Goal: Task Accomplishment & Management: Complete application form

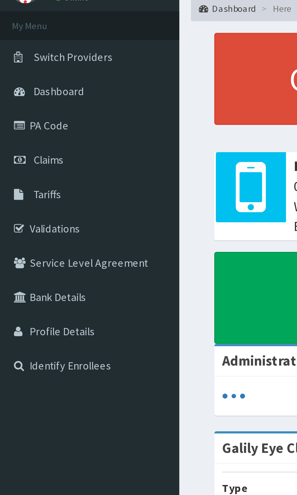
click at [22, 79] on link "PA Code" at bounding box center [35, 79] width 70 height 13
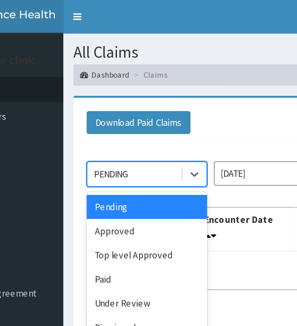
click at [117, 88] on div "Pending" at bounding box center [107, 93] width 55 height 11
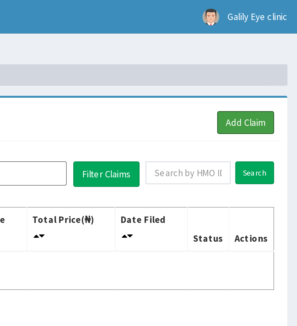
click at [275, 54] on link "Add Claim" at bounding box center [274, 55] width 26 height 10
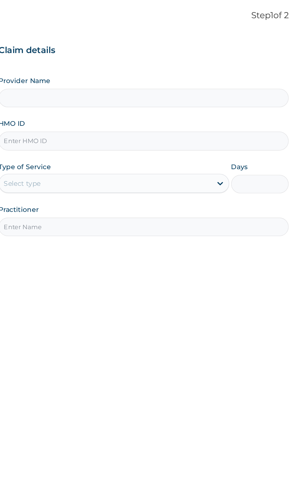
type input "Galily Eye Clinic"
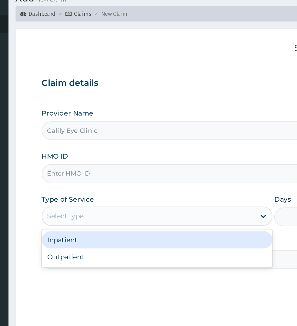
click at [196, 191] on div "Outpatient" at bounding box center [164, 188] width 147 height 11
type input "1"
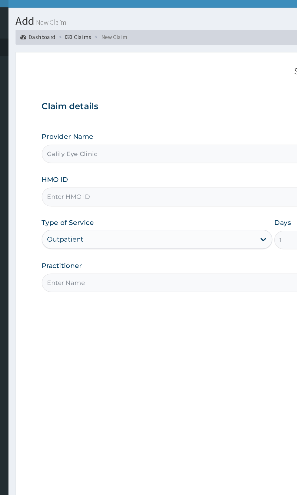
click at [198, 136] on input "HMO ID" at bounding box center [183, 136] width 185 height 12
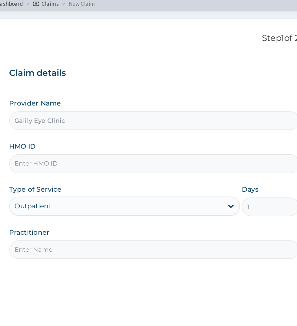
click at [179, 135] on input "HMO ID" at bounding box center [183, 136] width 185 height 12
type input "EUH/10074/A"
click at [197, 189] on input "Practitioner" at bounding box center [183, 191] width 185 height 12
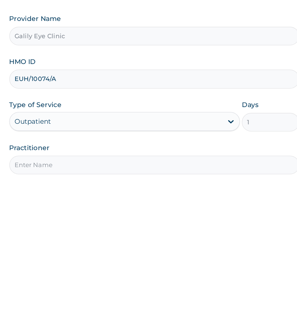
click at [222, 189] on input "Practitioner" at bounding box center [183, 191] width 185 height 12
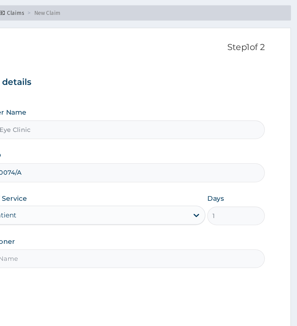
click at [260, 158] on input "1" at bounding box center [257, 163] width 37 height 12
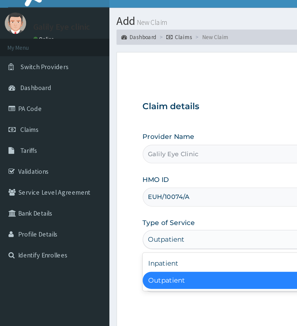
click at [144, 186] on div "Outpatient" at bounding box center [164, 188] width 147 height 11
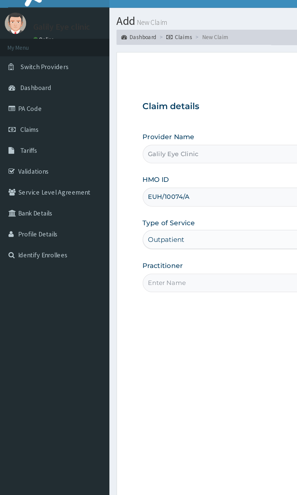
click at [149, 189] on input "Practitioner" at bounding box center [183, 191] width 185 height 12
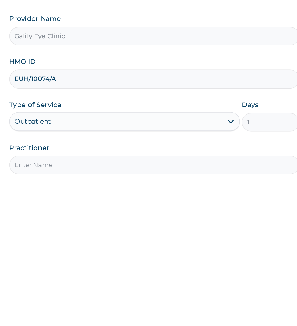
click at [161, 188] on input "Practitioner" at bounding box center [183, 191] width 185 height 12
type input "Ngabu Gabriel Pascal"
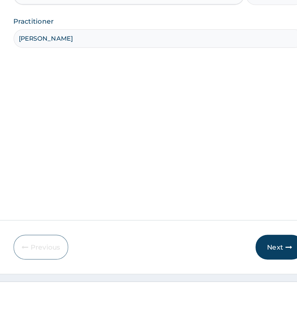
scroll to position [22, 0]
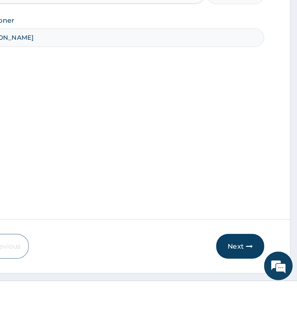
click at [259, 309] on button "Next" at bounding box center [260, 301] width 31 height 16
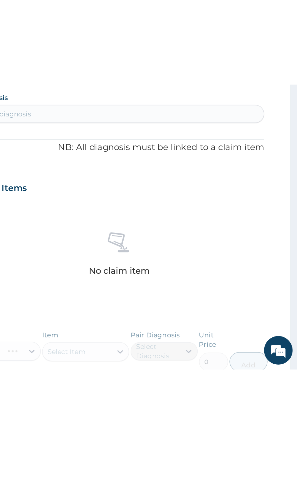
scroll to position [0, 0]
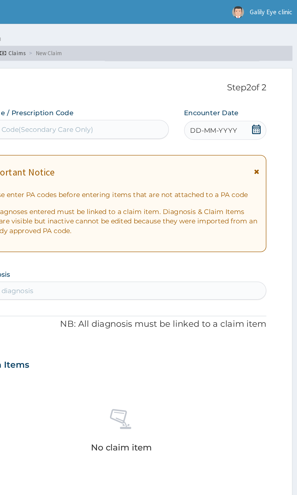
click at [270, 82] on icon at bounding box center [269, 82] width 6 height 6
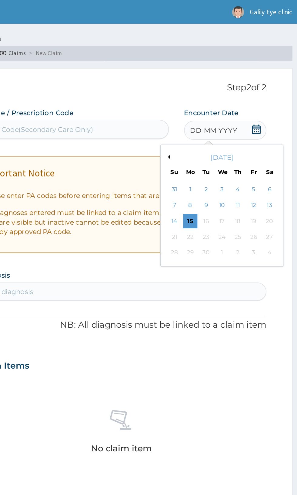
click at [277, 130] on div "13" at bounding box center [277, 130] width 9 height 9
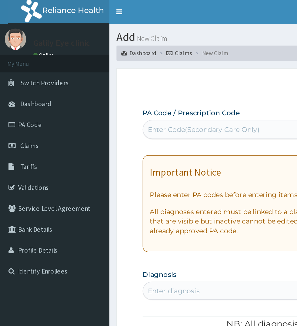
click at [158, 167] on div "PA Code / Prescription Code Enter Code(Secondary Care Only) Encounter Date 13-0…" at bounding box center [183, 232] width 185 height 326
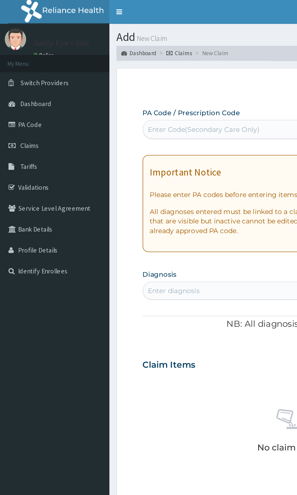
click at [24, 79] on link "PA Code" at bounding box center [35, 79] width 70 height 13
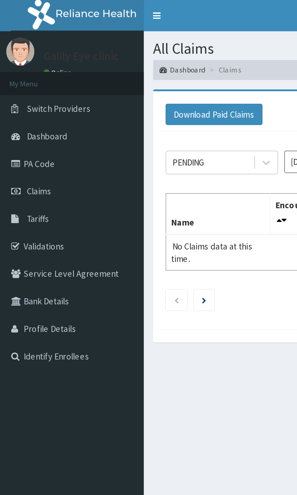
click at [22, 81] on link "PA Code" at bounding box center [35, 79] width 70 height 13
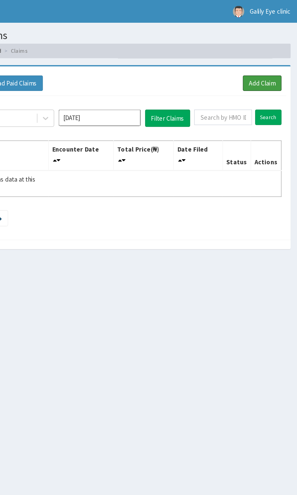
click at [275, 56] on link "Add Claim" at bounding box center [274, 55] width 26 height 10
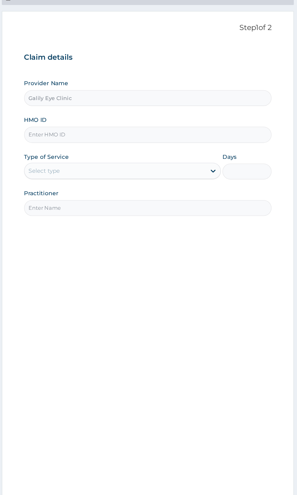
click at [178, 109] on input "Galily Eye Clinic" at bounding box center [183, 108] width 185 height 12
click at [159, 135] on input "HMO ID" at bounding box center [183, 136] width 185 height 12
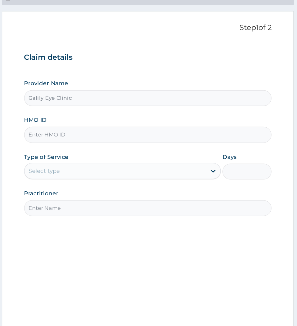
type input "GTB/10267/A"
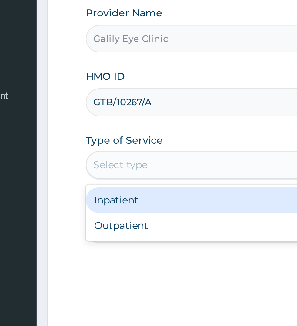
click at [124, 189] on div "Outpatient" at bounding box center [164, 188] width 147 height 11
type input "1"
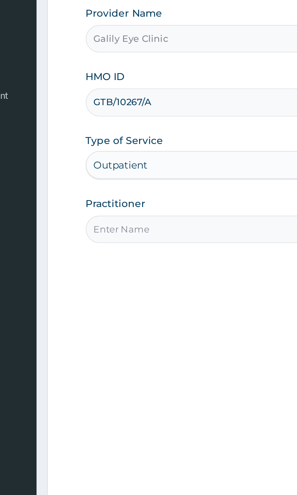
click at [134, 191] on input "Practitioner" at bounding box center [183, 191] width 185 height 12
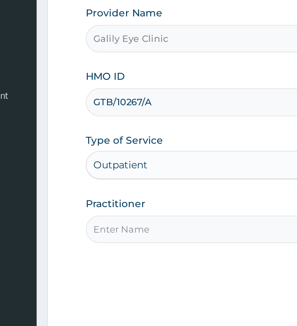
type input "Ngabu Gabriel Pascal"
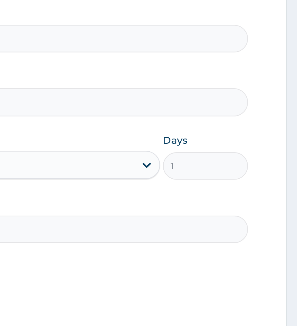
click at [257, 163] on input "1" at bounding box center [257, 163] width 37 height 12
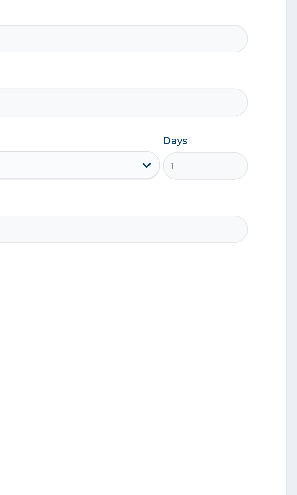
click at [254, 160] on input "1" at bounding box center [257, 163] width 37 height 12
click at [258, 161] on input "1" at bounding box center [257, 163] width 37 height 12
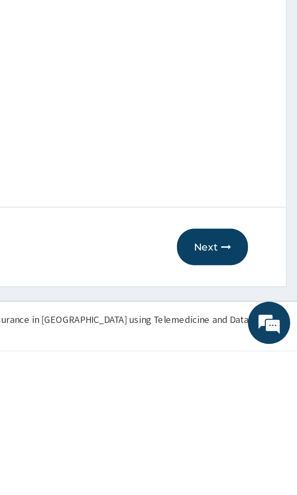
click at [263, 458] on button "Next" at bounding box center [260, 451] width 31 height 16
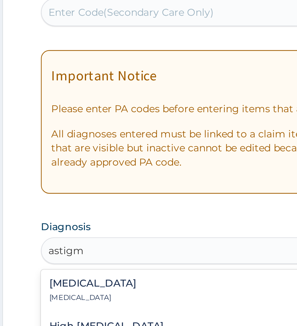
click at [129, 200] on div "Astigmatism Astigmatism" at bounding box center [184, 202] width 178 height 11
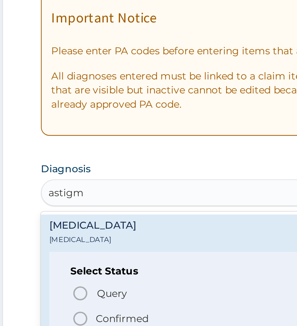
click at [129, 241] on p "Confirmed" at bounding box center [126, 239] width 23 height 6
type input "astigm"
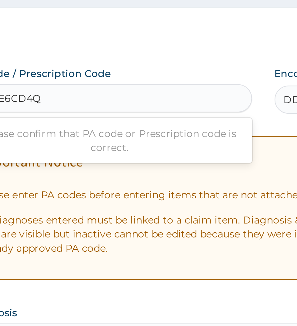
type input "PA/9E6CD4Q"
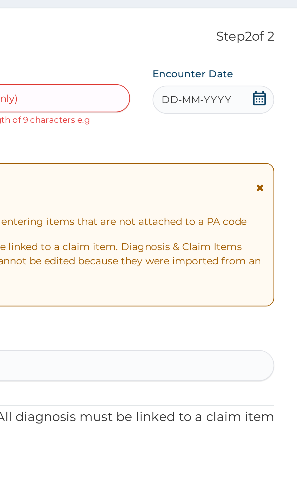
click at [255, 78] on div "DD-MM-YYYY" at bounding box center [249, 83] width 52 height 12
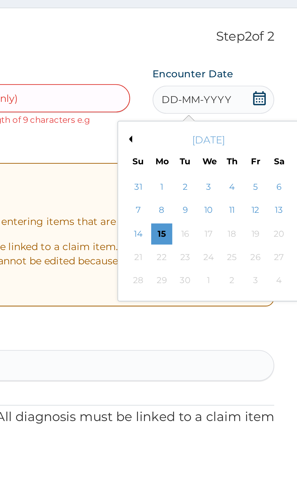
click at [214, 100] on button "Previous Month" at bounding box center [213, 100] width 3 height 3
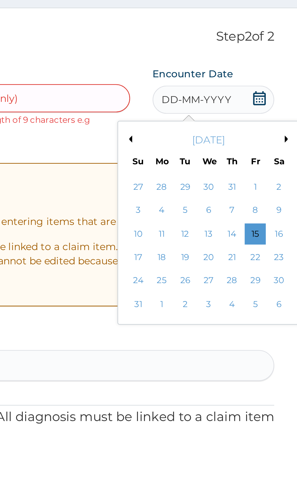
click at [213, 100] on button "Previous Month" at bounding box center [213, 100] width 3 height 3
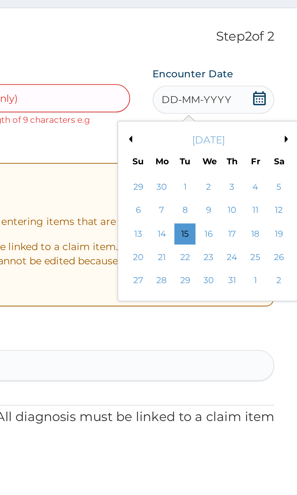
click at [227, 130] on div "7" at bounding box center [227, 130] width 9 height 9
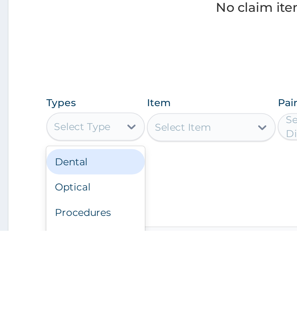
scroll to position [69, 0]
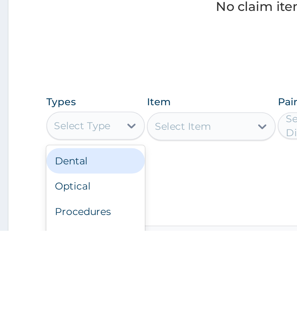
click at [107, 304] on div "Optical" at bounding box center [112, 306] width 42 height 11
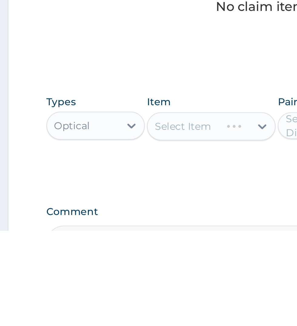
scroll to position [0, 0]
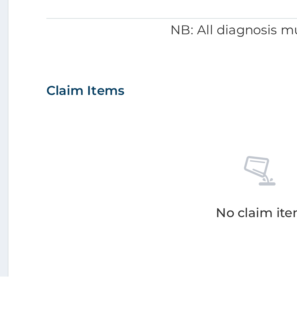
type input "1000"
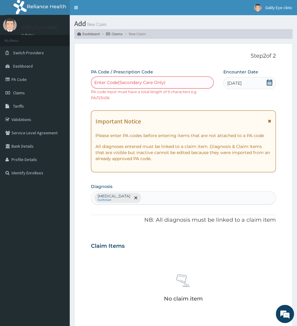
click at [24, 77] on link "PA Code" at bounding box center [35, 79] width 70 height 13
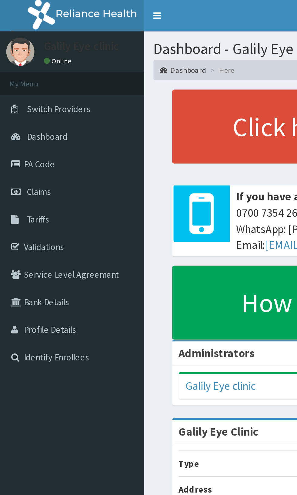
click at [22, 97] on link "Claims" at bounding box center [35, 92] width 70 height 13
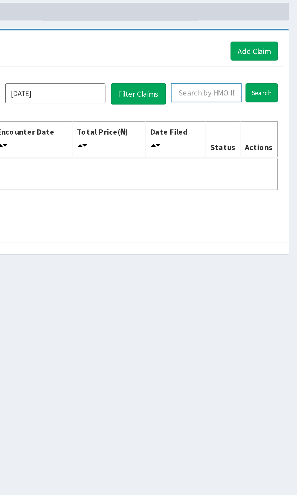
click at [248, 79] on input "text" at bounding box center [247, 78] width 39 height 10
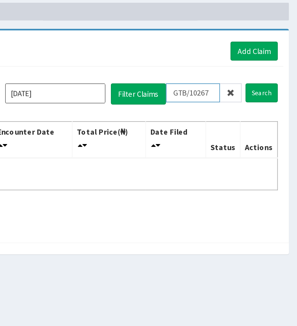
type input "GTB/10267"
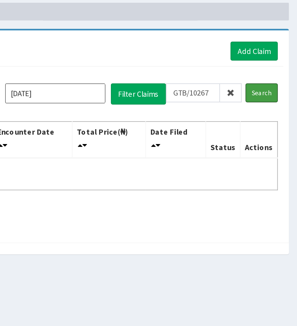
click at [278, 79] on input "Search" at bounding box center [278, 78] width 18 height 10
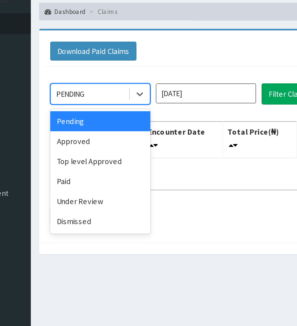
click at [104, 135] on div "Under Review" at bounding box center [107, 137] width 55 height 11
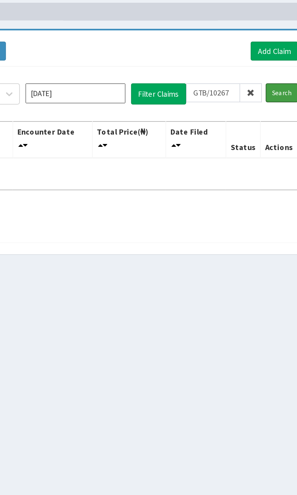
click at [277, 77] on input "Search" at bounding box center [278, 78] width 18 height 10
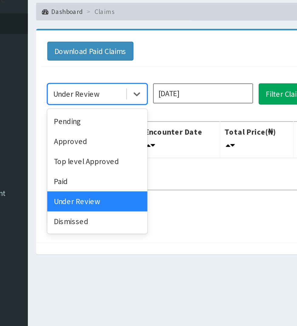
click at [99, 104] on div "Approved" at bounding box center [107, 104] width 55 height 11
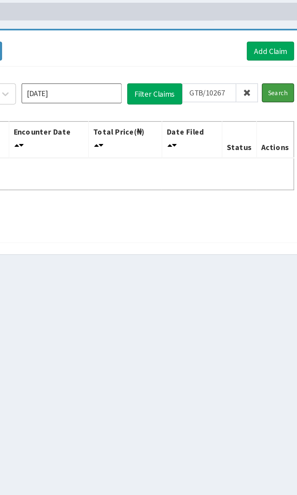
click at [276, 75] on input "Search" at bounding box center [278, 78] width 18 height 10
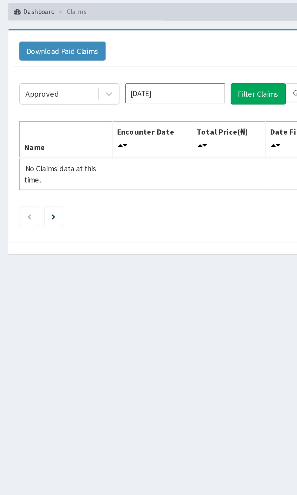
click at [166, 78] on input "Sep 2025" at bounding box center [165, 78] width 55 height 11
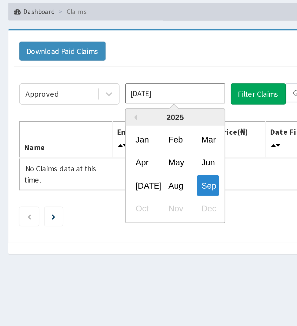
click at [149, 127] on div "Jul" at bounding box center [147, 128] width 12 height 11
type input "Jul 2025"
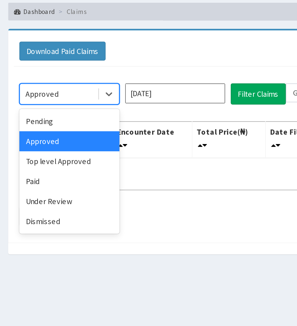
click at [108, 136] on div "Under Review" at bounding box center [107, 137] width 55 height 11
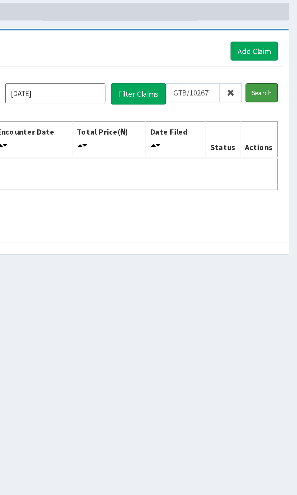
click at [280, 75] on input "Search" at bounding box center [278, 78] width 18 height 10
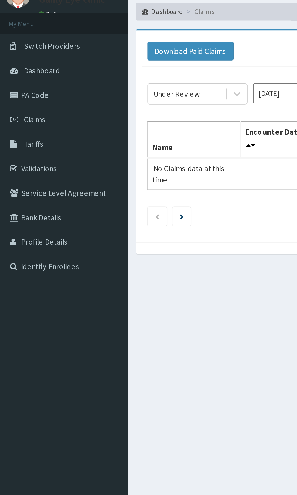
click at [99, 144] on icon "Next page" at bounding box center [99, 145] width 2 height 3
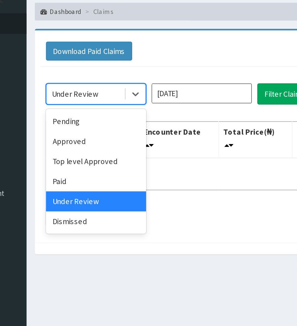
click at [99, 104] on div "Approved" at bounding box center [107, 104] width 55 height 11
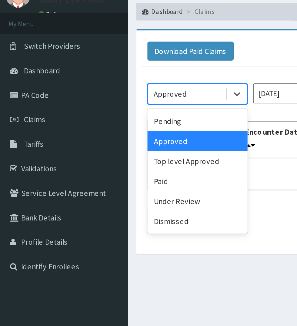
click at [98, 93] on div "Pending" at bounding box center [107, 93] width 55 height 11
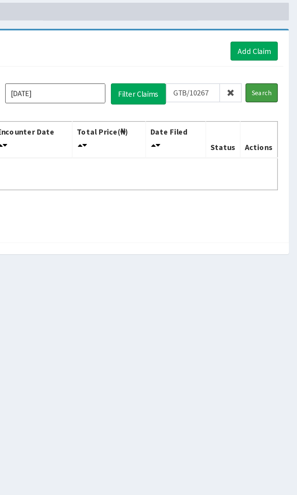
click at [280, 79] on input "Search" at bounding box center [278, 78] width 18 height 10
click at [278, 55] on link "Add Claim" at bounding box center [274, 55] width 26 height 10
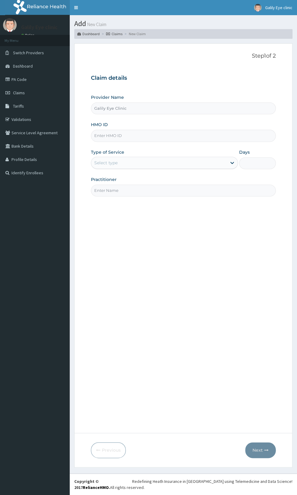
click at [182, 135] on input "HMO ID" at bounding box center [183, 136] width 185 height 12
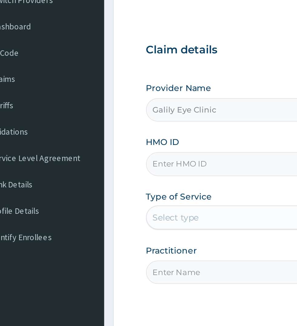
click at [128, 137] on input "HMO ID" at bounding box center [183, 136] width 185 height 12
type input "GTB/10267/A"
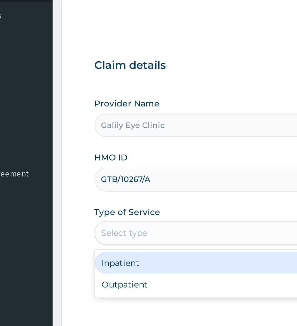
click at [136, 190] on div "Outpatient" at bounding box center [164, 188] width 147 height 11
type input "1"
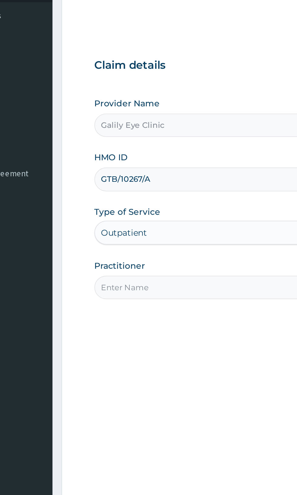
click at [147, 191] on input "Practitioner" at bounding box center [183, 191] width 185 height 12
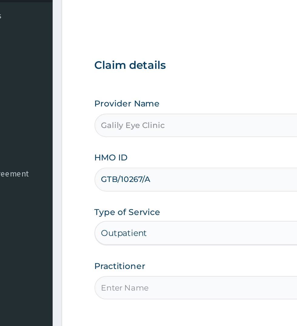
type input "[PERSON_NAME]"
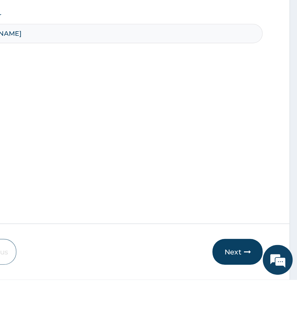
scroll to position [22, 0]
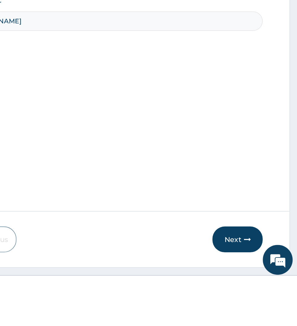
click at [261, 309] on button "Next" at bounding box center [260, 301] width 31 height 16
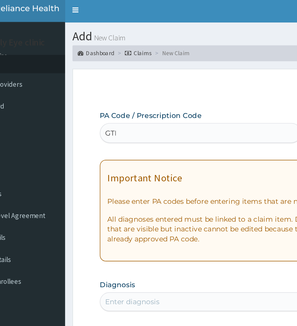
scroll to position [0, 0]
type input "G"
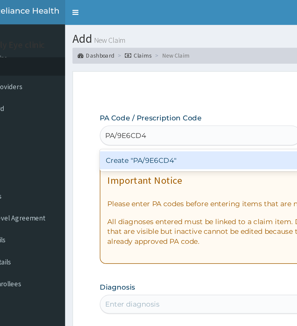
click at [146, 94] on div "Create "PA/9E6CD4"" at bounding box center [152, 97] width 123 height 11
type input "PA/9E6CD4"
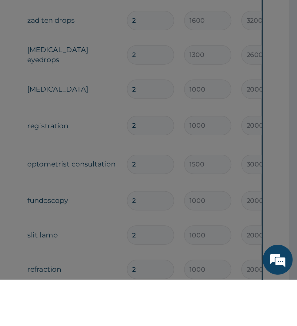
scroll to position [124, 0]
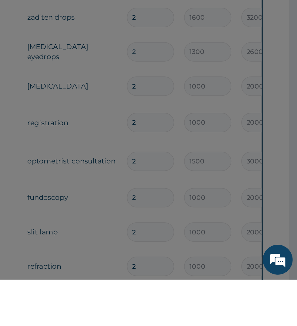
click at [219, 326] on div "🔴 Important Diagnosis items like this cannot be edited, but new diagnosis can b…" at bounding box center [148, 163] width 297 height 326
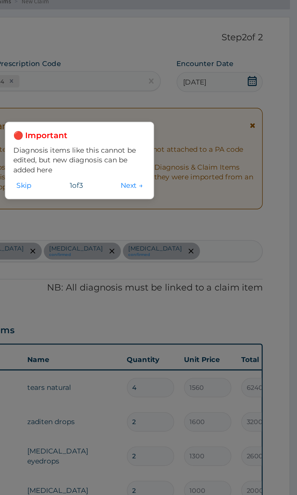
scroll to position [0, 0]
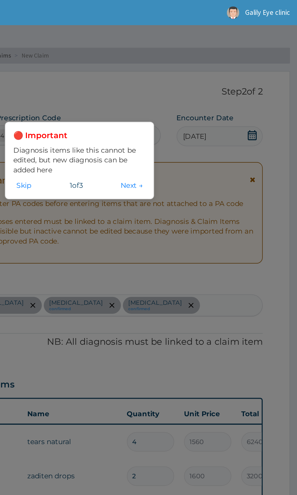
click at [193, 116] on button "Next →" at bounding box center [196, 113] width 17 height 7
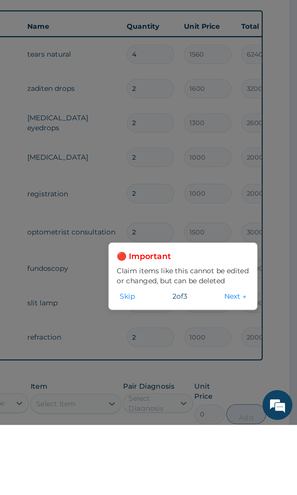
click at [257, 420] on button "Next →" at bounding box center [259, 417] width 17 height 7
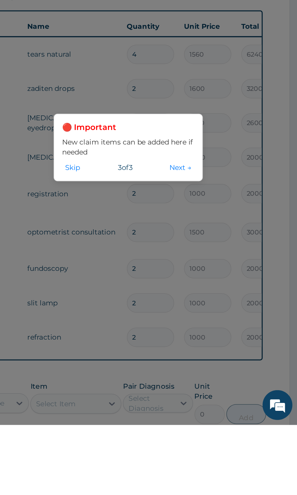
click at [223, 342] on button "Next →" at bounding box center [225, 338] width 17 height 7
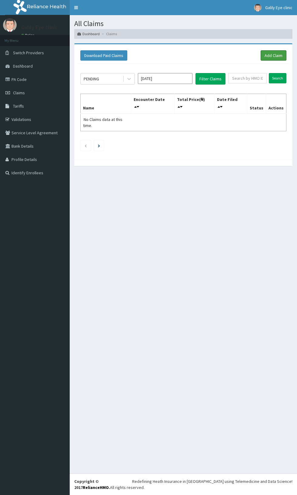
click at [277, 56] on link "Add Claim" at bounding box center [274, 55] width 26 height 10
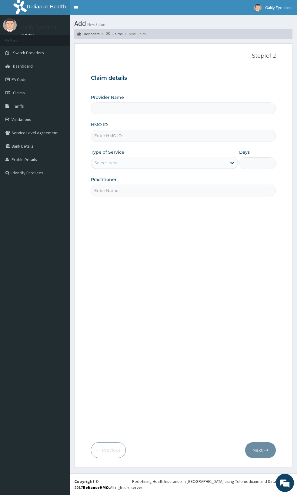
type input "Galily Eye Clinic"
click at [162, 136] on input "HMO ID" at bounding box center [183, 136] width 185 height 12
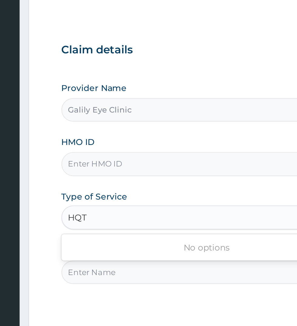
type input "HQT"
click at [134, 136] on input "HMO ID" at bounding box center [183, 136] width 185 height 12
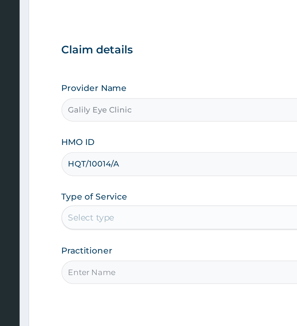
type input "HQT/10014/A"
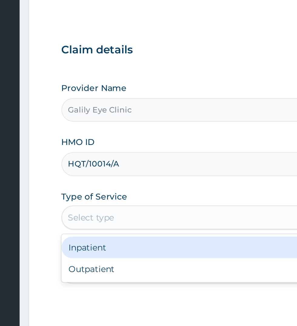
click at [135, 190] on div "Outpatient" at bounding box center [164, 188] width 147 height 11
type input "1"
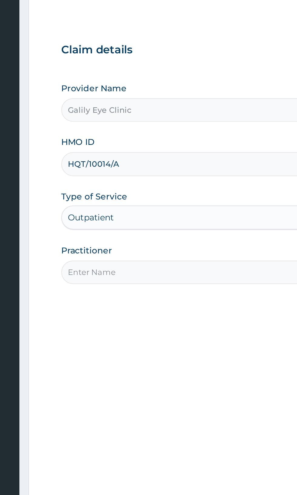
click at [132, 190] on input "Practitioner" at bounding box center [183, 191] width 185 height 12
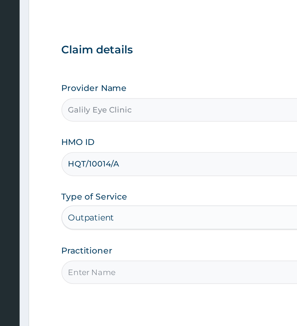
type input "[PERSON_NAME]"
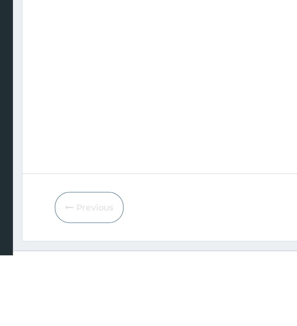
scroll to position [22, 0]
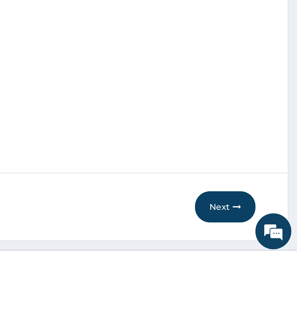
click at [263, 309] on button "Next" at bounding box center [260, 301] width 31 height 16
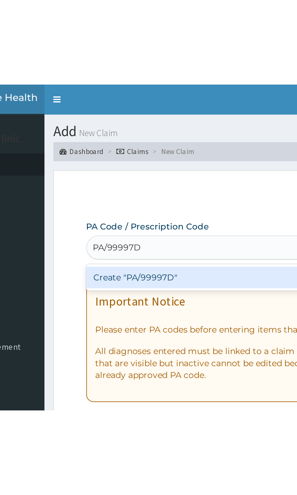
scroll to position [0, 0]
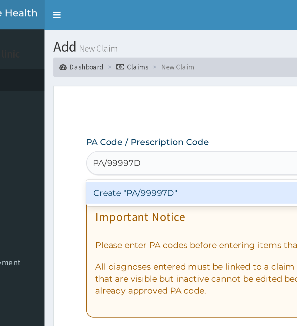
click at [141, 96] on div "Create "PA/99997D"" at bounding box center [152, 97] width 123 height 11
type input "PA/99997D"
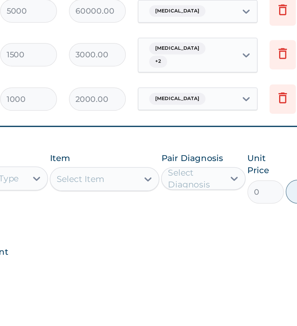
scroll to position [270, 0]
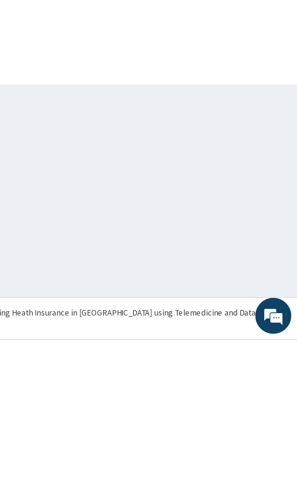
scroll to position [0, 0]
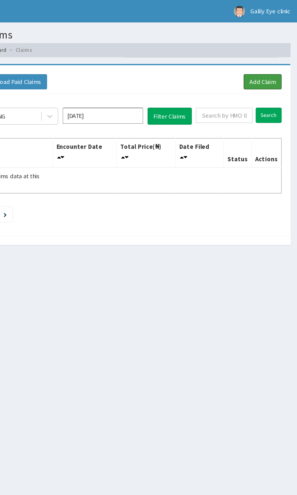
click at [274, 55] on link "Add Claim" at bounding box center [274, 55] width 26 height 10
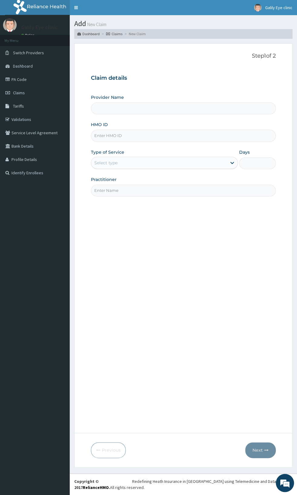
type input "Galily Eye Clinic"
click at [152, 135] on input "HMO ID" at bounding box center [183, 136] width 185 height 12
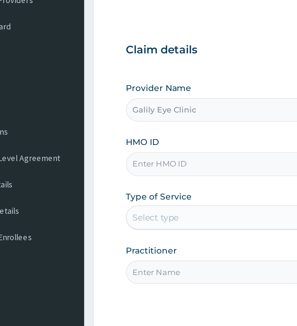
click at [126, 134] on input "HMO ID" at bounding box center [183, 136] width 185 height 12
type input "EUH/10060/A"
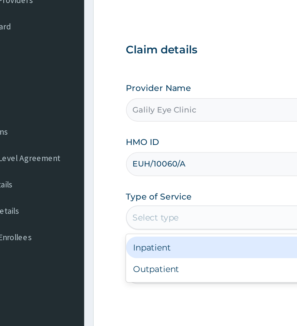
click at [124, 192] on div "Outpatient" at bounding box center [164, 188] width 147 height 11
type input "1"
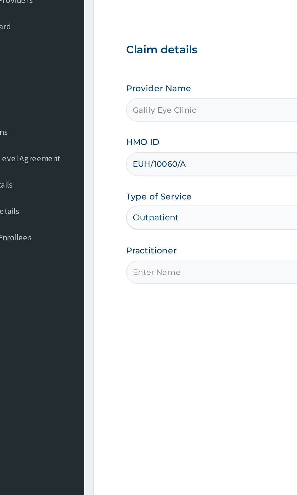
click at [136, 187] on input "Practitioner" at bounding box center [183, 191] width 185 height 12
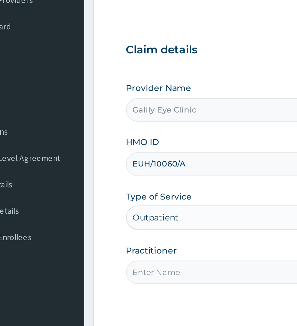
type input "[PERSON_NAME]"
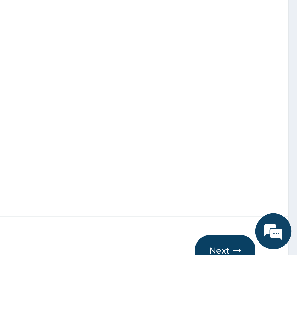
click at [261, 331] on button "Next" at bounding box center [260, 324] width 31 height 16
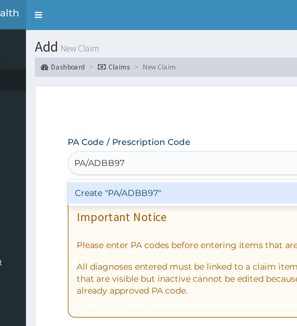
click at [136, 97] on div "Create "PA/ADBB97"" at bounding box center [152, 97] width 123 height 11
type input "PA/ADBB97"
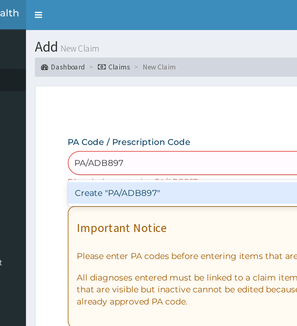
click at [136, 96] on div "Create "PA/ADB897"" at bounding box center [152, 97] width 123 height 11
type input "PA/ADB897"
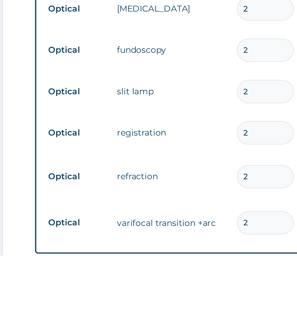
click at [212, 303] on input "2" at bounding box center [207, 309] width 29 height 12
type input "0.00"
type input "1"
type input "24000.00"
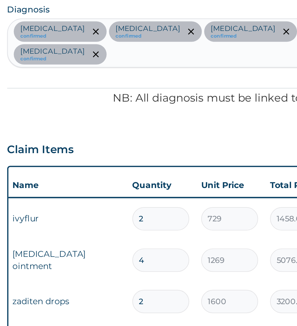
scroll to position [49, 0]
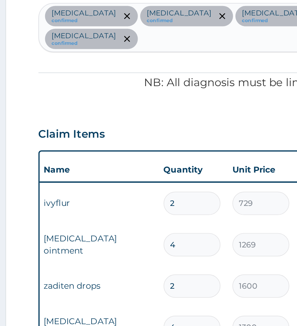
type input "1"
click at [167, 226] on input "2" at bounding box center [168, 232] width 29 height 12
type input "0.00"
type input "1"
type input "729.00"
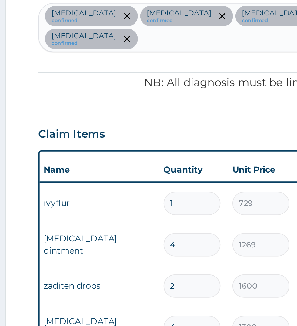
type input "1"
click at [175, 247] on input "4" at bounding box center [168, 253] width 29 height 12
type input "0.00"
type input "2"
type input "2538.00"
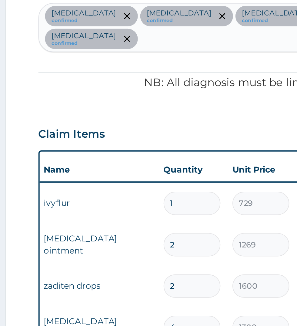
type input "2"
click at [176, 289] on input "4" at bounding box center [168, 295] width 29 height 12
type input "0.00"
type input "2"
type input "2600.00"
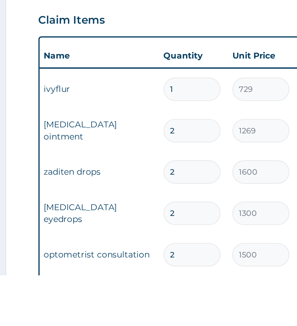
type input "2"
type input "0.00"
type input "1"
type input "1000.00"
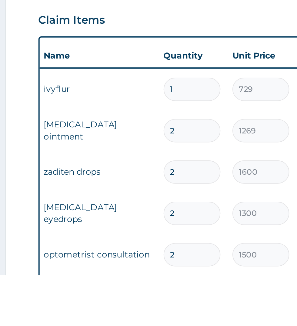
type input "1"
click at [175, 310] on input "2" at bounding box center [168, 316] width 29 height 12
type input "0.00"
type input "1"
type input "1500.00"
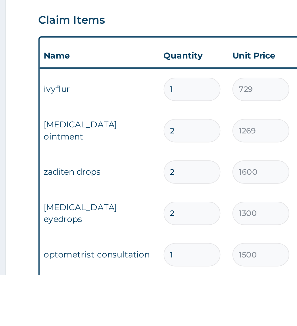
type input "1"
type input "0.00"
type input "1"
type input "1000.00"
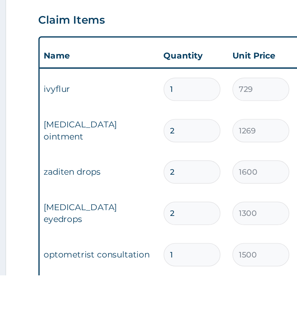
type input "1"
type input "0.00"
type input "1"
type input "1000.00"
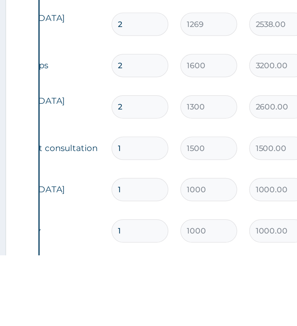
scroll to position [93, 0]
type input "1"
type input "0.00"
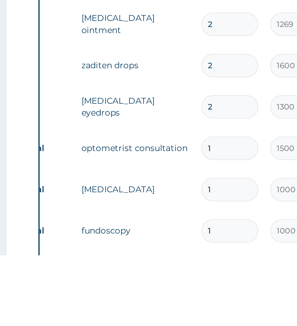
scroll to position [0, 14]
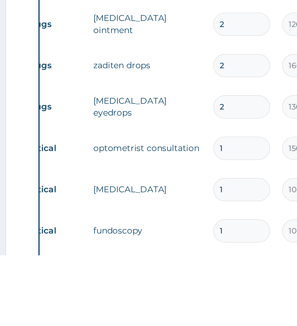
type input "1"
type input "1000.00"
type input "1"
type input "0.00"
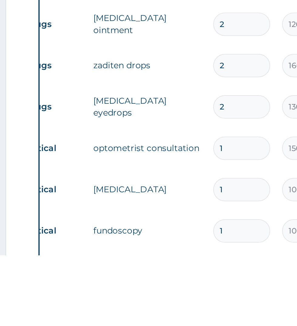
type input "2"
type input "2000.00"
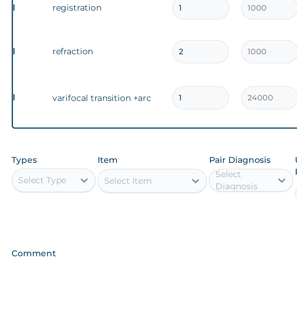
scroll to position [248, 0]
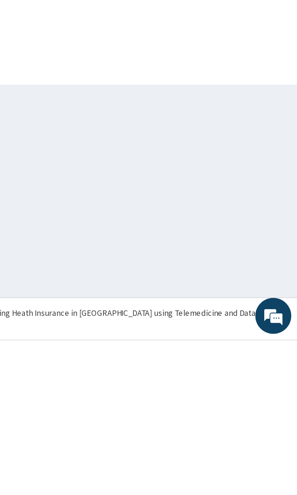
scroll to position [0, 0]
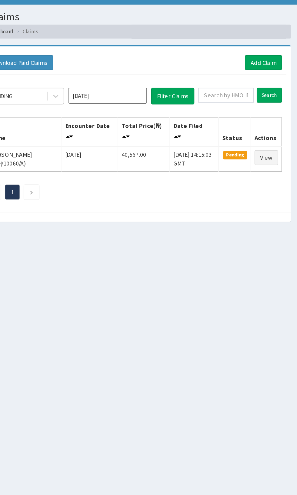
click at [260, 123] on td "Pending" at bounding box center [254, 123] width 22 height 18
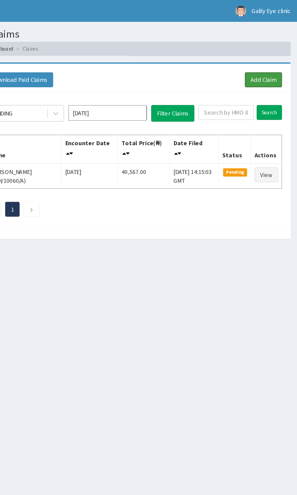
click at [279, 54] on link "Add Claim" at bounding box center [274, 55] width 26 height 10
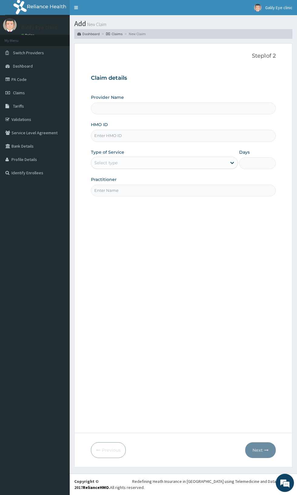
click at [164, 135] on input "HMO ID" at bounding box center [183, 136] width 185 height 12
type input "Galily Eye Clinic"
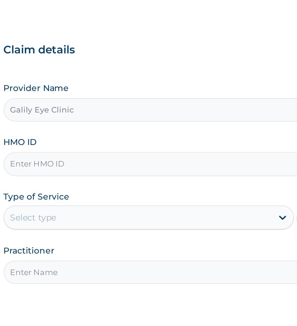
click at [147, 137] on input "HMO ID" at bounding box center [183, 136] width 185 height 12
click at [134, 136] on input "EUH/10074/A" at bounding box center [183, 136] width 185 height 12
click at [116, 134] on input "EUH/10074/A" at bounding box center [183, 136] width 185 height 12
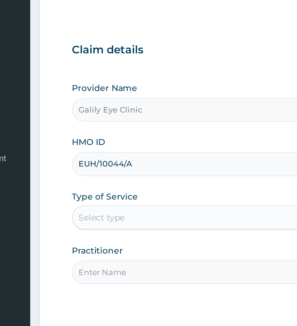
type input "EUH/10044/A"
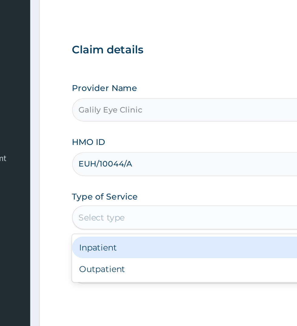
click at [132, 190] on div "Outpatient" at bounding box center [164, 188] width 147 height 11
type input "1"
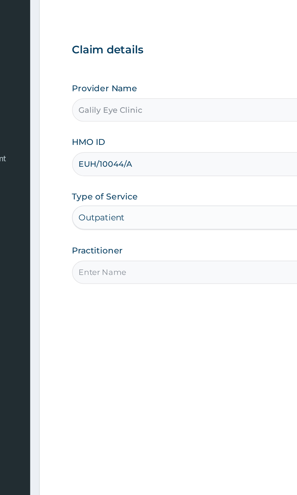
click at [133, 190] on input "Practitioner" at bounding box center [183, 191] width 185 height 12
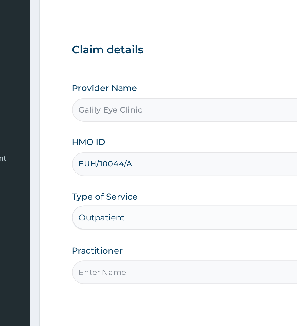
type input "[PERSON_NAME]"
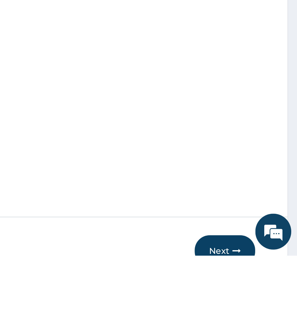
scroll to position [22, 0]
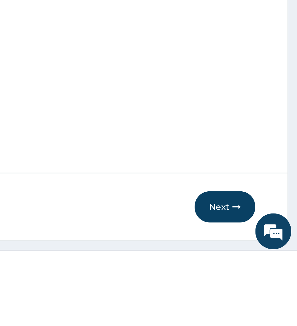
click at [261, 309] on button "Next" at bounding box center [260, 301] width 31 height 16
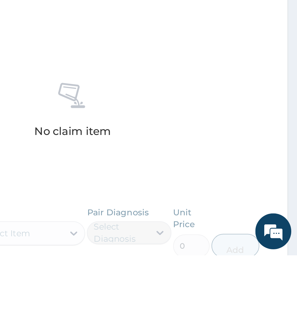
scroll to position [0, 0]
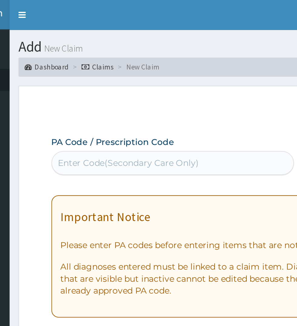
type input "Q"
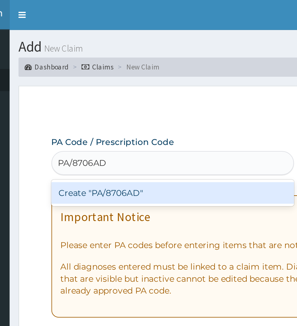
click at [151, 96] on div "Create "PA/8706AD"" at bounding box center [152, 97] width 123 height 11
type input "PA/8706AD"
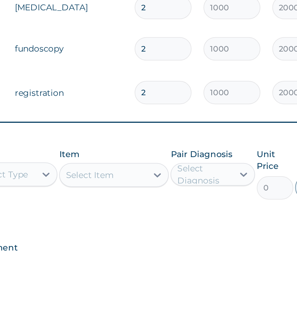
scroll to position [248, 0]
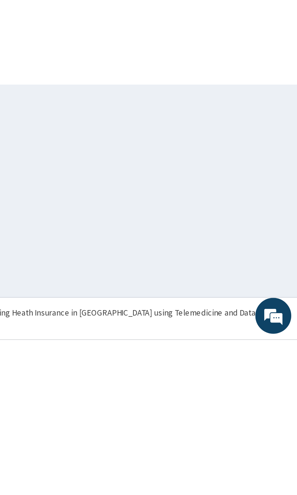
scroll to position [0, 0]
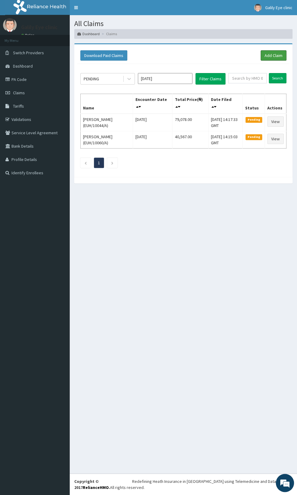
click at [277, 56] on link "Add Claim" at bounding box center [274, 55] width 26 height 10
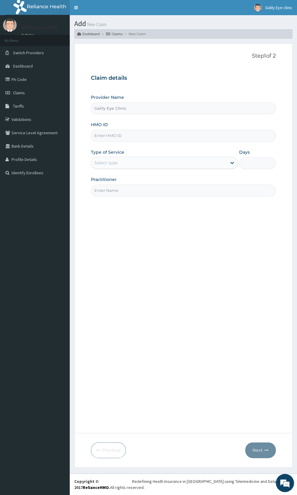
click at [148, 112] on input "Galily Eye Clinic" at bounding box center [183, 108] width 185 height 12
click at [156, 135] on input "HMO ID" at bounding box center [183, 136] width 185 height 12
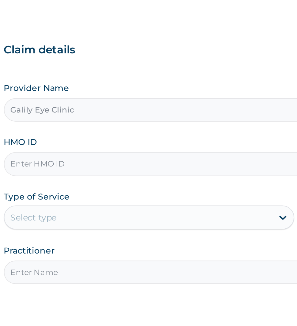
click at [134, 135] on input "HMO ID" at bounding box center [183, 136] width 185 height 12
click at [118, 134] on input "EUH/10074/A" at bounding box center [183, 136] width 185 height 12
click at [118, 135] on input "EUH/10074/A" at bounding box center [183, 136] width 185 height 12
click at [116, 134] on input "EUH/10074/A" at bounding box center [183, 136] width 185 height 12
click at [113, 136] on input "EUH/10074/A" at bounding box center [183, 136] width 185 height 12
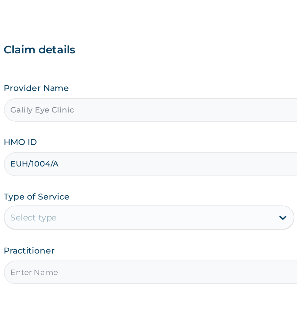
type input "EUH/10074/A"
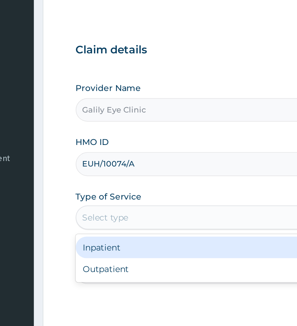
click at [127, 189] on div "Outpatient" at bounding box center [164, 188] width 147 height 11
type input "1"
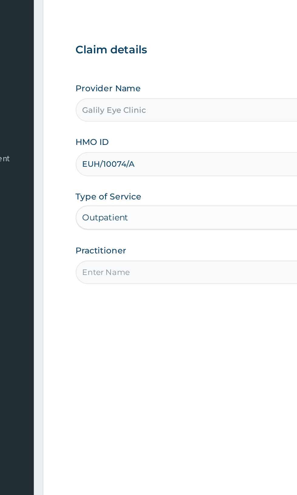
click at [132, 191] on input "Practitioner" at bounding box center [183, 191] width 185 height 12
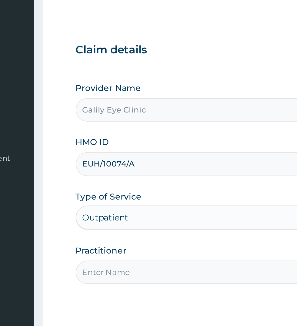
type input "[PERSON_NAME]"
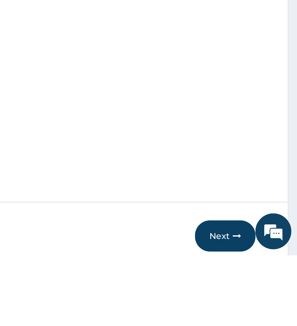
scroll to position [8, 0]
click at [258, 324] on button "Next" at bounding box center [260, 316] width 31 height 16
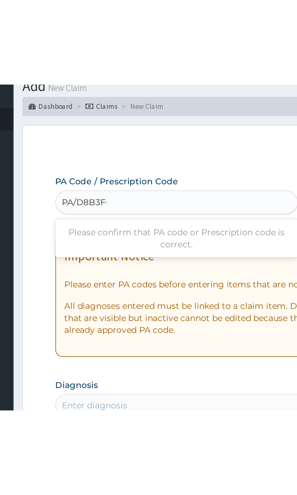
scroll to position [0, 0]
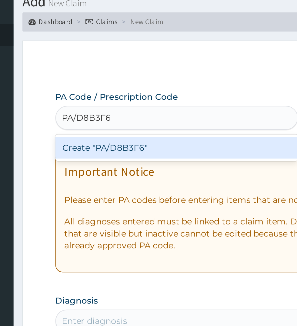
click at [152, 97] on div "Create "PA/D8B3F6"" at bounding box center [152, 97] width 123 height 11
type input "PA/D8B3F6"
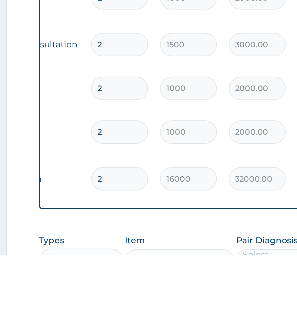
scroll to position [242, 0]
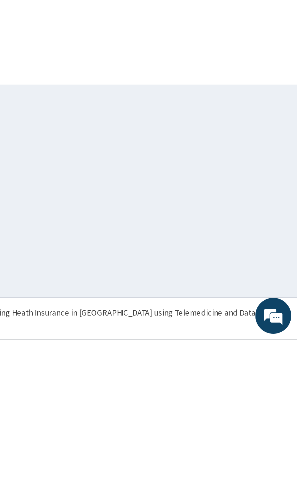
scroll to position [0, 0]
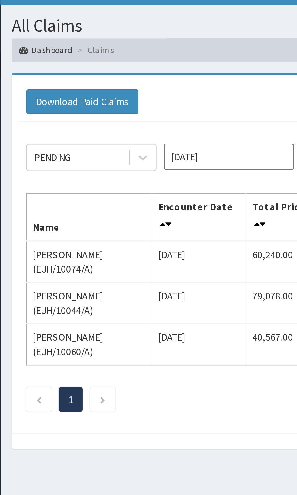
click at [166, 77] on input "[DATE]" at bounding box center [165, 78] width 55 height 11
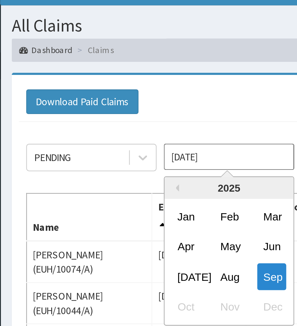
click at [148, 128] on div "[DATE]" at bounding box center [147, 128] width 12 height 11
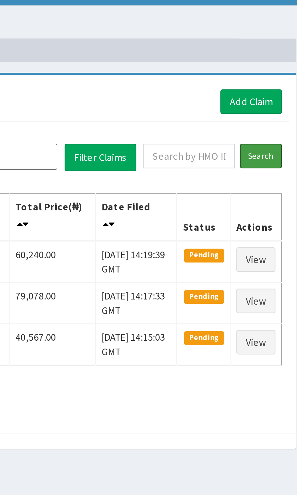
click at [279, 76] on input "Search" at bounding box center [278, 78] width 18 height 10
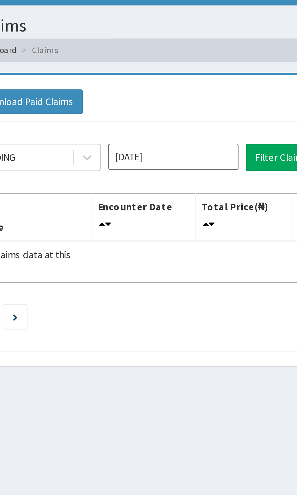
click at [168, 77] on input "[DATE]" at bounding box center [165, 78] width 55 height 11
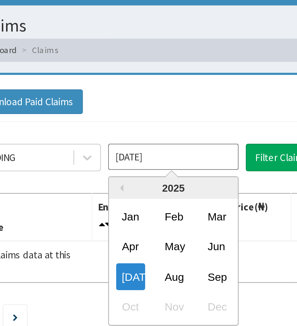
click at [186, 127] on div "Sep" at bounding box center [183, 128] width 12 height 11
type input "[DATE]"
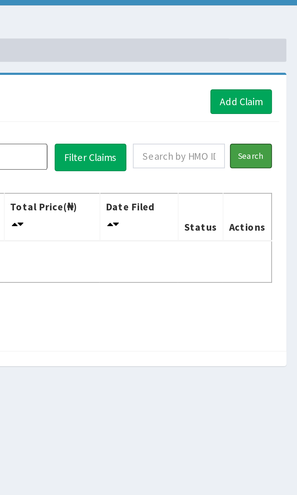
click at [279, 78] on input "Search" at bounding box center [278, 78] width 18 height 10
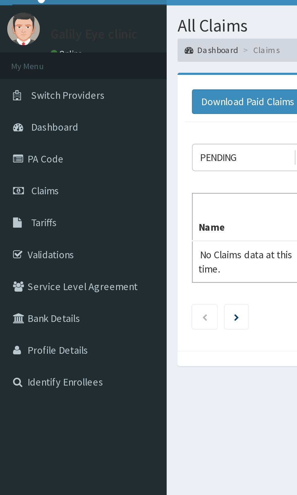
click at [23, 80] on link "PA Code" at bounding box center [35, 79] width 70 height 13
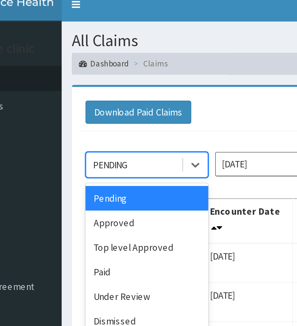
click at [99, 104] on div "Approved" at bounding box center [107, 104] width 55 height 11
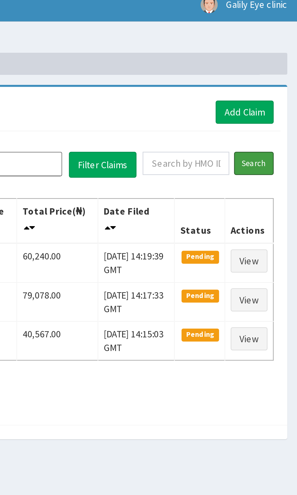
click at [279, 79] on input "Search" at bounding box center [278, 78] width 18 height 10
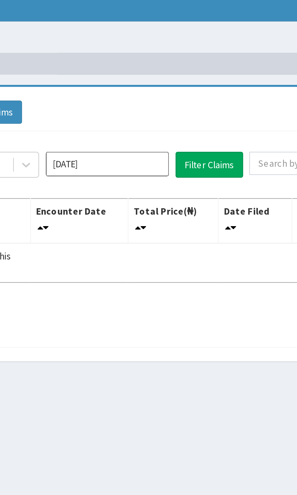
click at [171, 79] on input "[DATE]" at bounding box center [165, 78] width 55 height 11
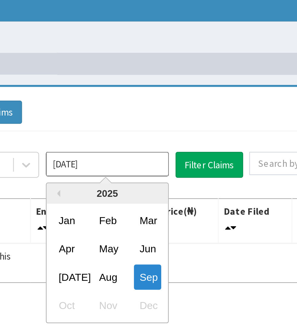
click at [149, 128] on div "Jul" at bounding box center [147, 128] width 12 height 11
type input "Jul 2025"
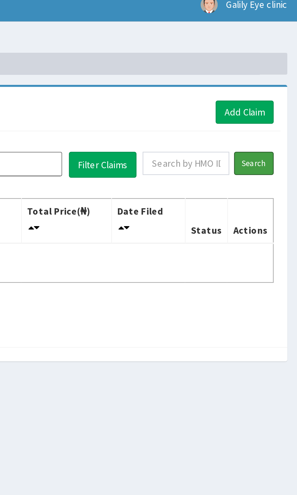
click at [278, 78] on input "Search" at bounding box center [278, 78] width 18 height 10
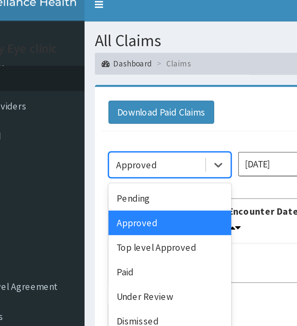
click at [116, 116] on div "Top level Approved" at bounding box center [107, 115] width 55 height 11
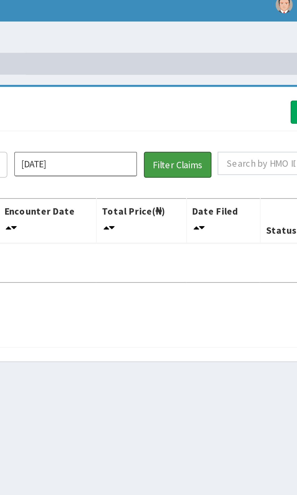
click at [209, 76] on button "Filter Claims" at bounding box center [211, 79] width 30 height 12
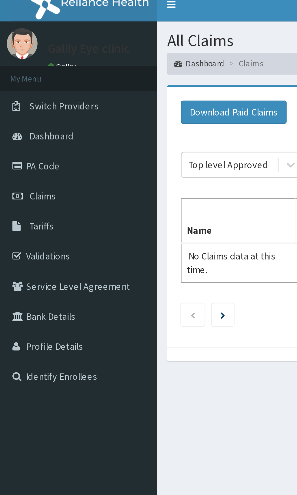
click at [87, 144] on icon "Previous page" at bounding box center [85, 146] width 3 height 4
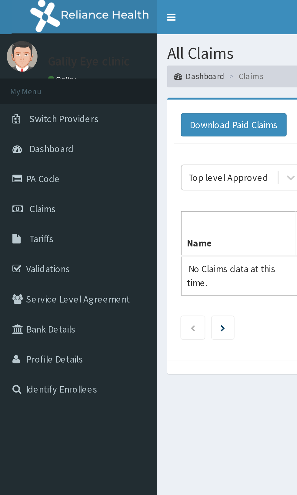
click at [28, 67] on span "Dashboard" at bounding box center [23, 65] width 20 height 5
